Goal: Task Accomplishment & Management: Use online tool/utility

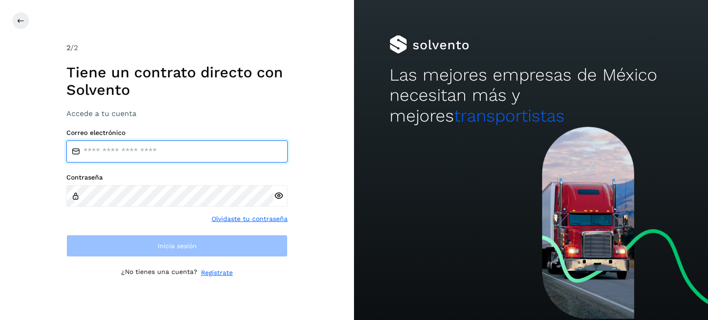
type input "**********"
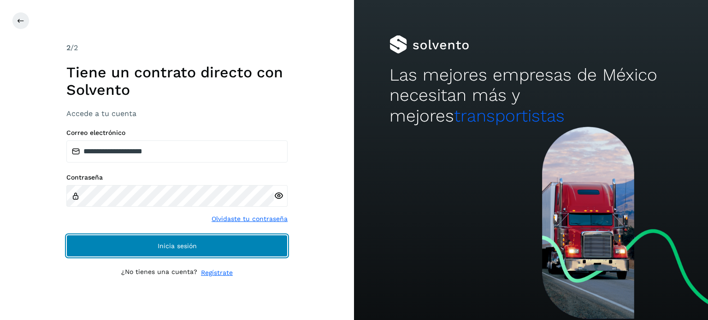
click at [77, 240] on button "Inicia sesión" at bounding box center [176, 246] width 221 height 22
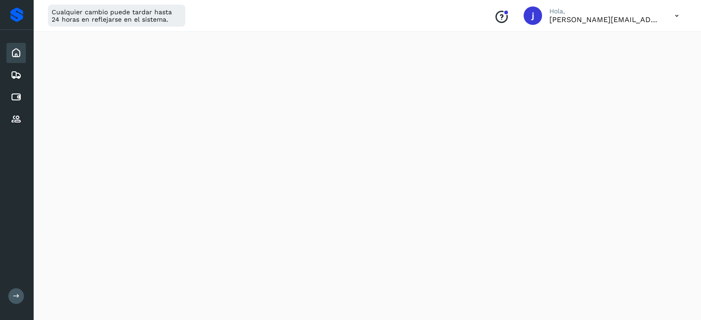
scroll to position [118, 0]
click at [17, 97] on icon at bounding box center [16, 97] width 11 height 11
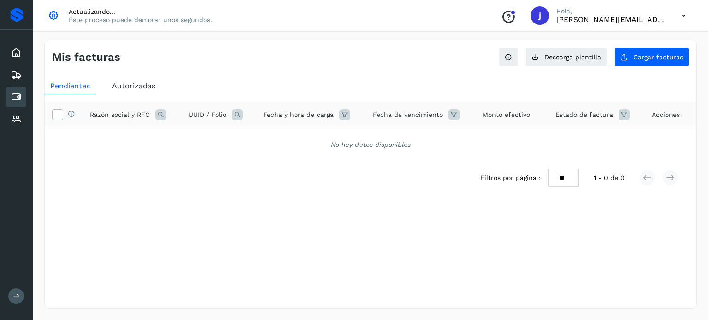
click at [155, 20] on p "Este proceso puede demorar unos segundos." at bounding box center [140, 20] width 143 height 8
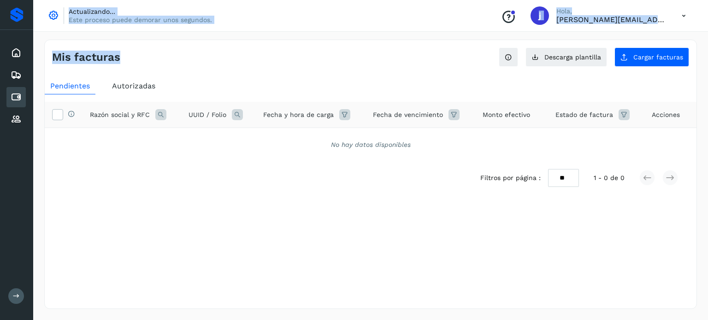
drag, startPoint x: 66, startPoint y: 11, endPoint x: 226, endPoint y: 35, distance: 161.4
click at [226, 35] on div "Actualizando... Este proceso puede demorar unos segundos. Conoce nuestros benef…" at bounding box center [370, 160] width 675 height 320
click at [265, 49] on div "Mis facturas Ver instrucciones para cargar Facturas Descarga plantilla Cargar f…" at bounding box center [371, 53] width 652 height 27
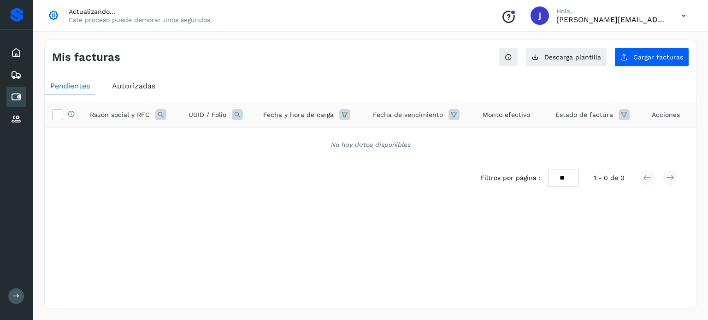
click at [451, 43] on div "Mis facturas Ver instrucciones para cargar Facturas Descarga plantilla Cargar f…" at bounding box center [371, 53] width 652 height 27
click at [166, 16] on p "Este proceso puede demorar unos segundos." at bounding box center [140, 20] width 143 height 8
click at [643, 62] on button "Cargar facturas" at bounding box center [651, 56] width 75 height 19
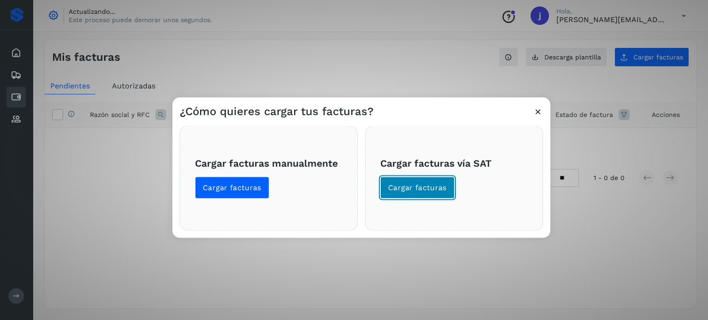
click at [422, 185] on span "Cargar facturas" at bounding box center [417, 188] width 59 height 10
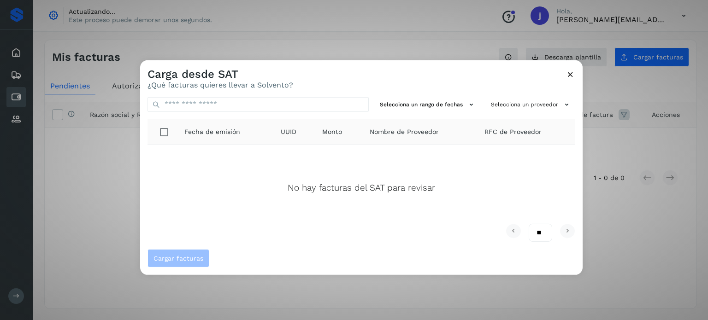
click at [568, 73] on icon at bounding box center [571, 74] width 10 height 10
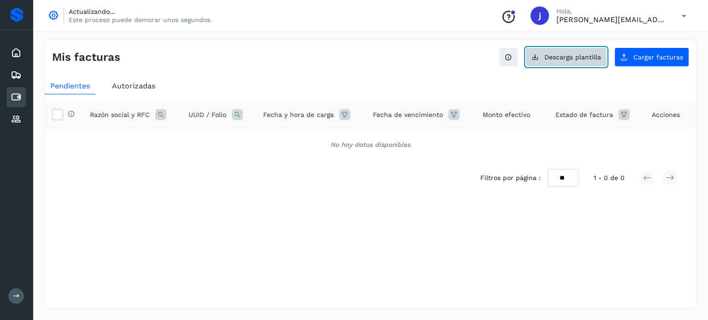
click at [561, 53] on button "Descarga plantilla" at bounding box center [567, 56] width 82 height 19
click at [248, 68] on div "Mis facturas Ver instrucciones para cargar Facturas Descarga plantilla Cargar f…" at bounding box center [370, 175] width 653 height 270
